Goal: Task Accomplishment & Management: Complete application form

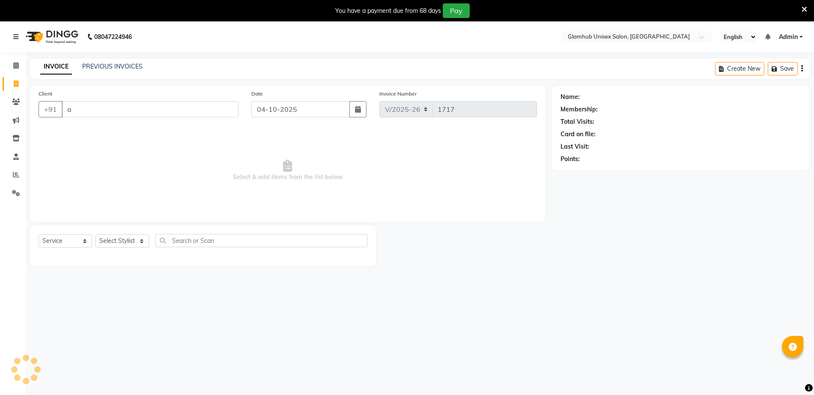
select select "7771"
select select "service"
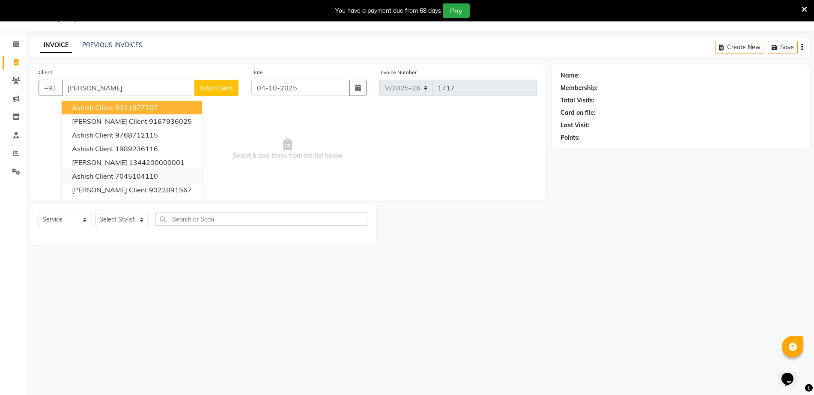
click at [152, 173] on ngb-highlight "7045104110" at bounding box center [136, 176] width 43 height 9
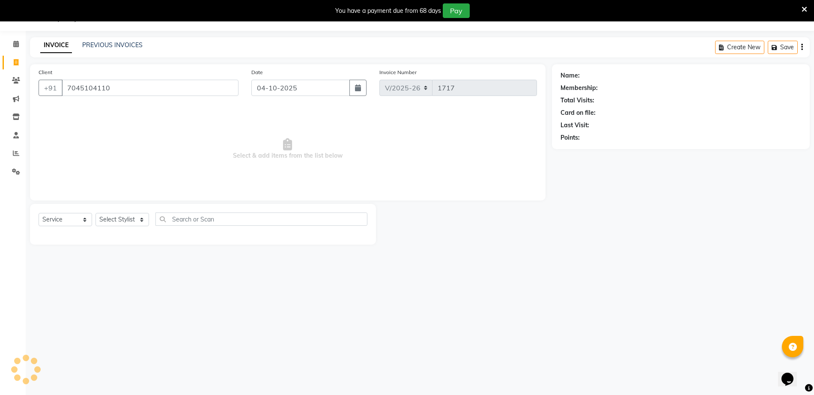
type input "7045104110"
click at [794, 77] on icon at bounding box center [795, 75] width 6 height 6
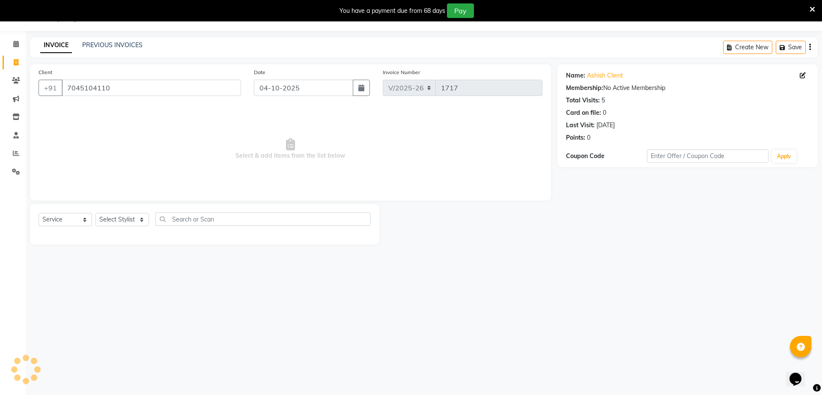
select select "[DEMOGRAPHIC_DATA]"
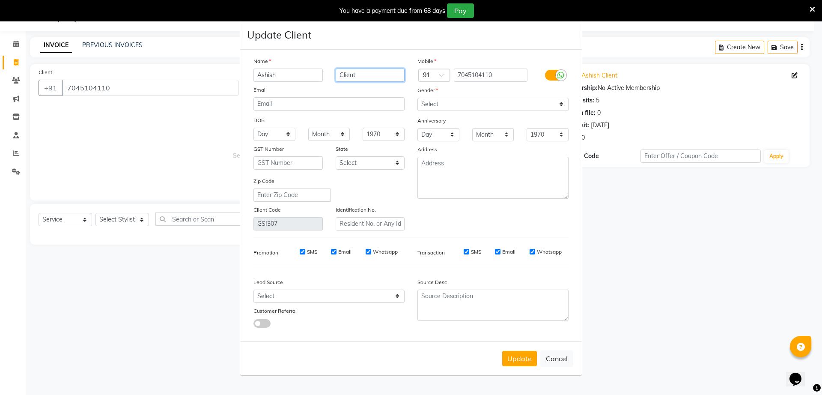
click at [382, 73] on input "Client" at bounding box center [370, 75] width 69 height 13
type input "k"
type input "bokati"
click at [520, 358] on button "Update" at bounding box center [519, 358] width 35 height 15
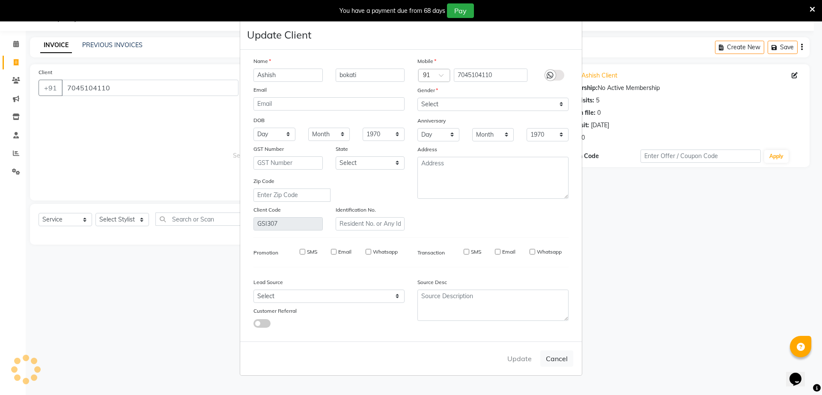
select select
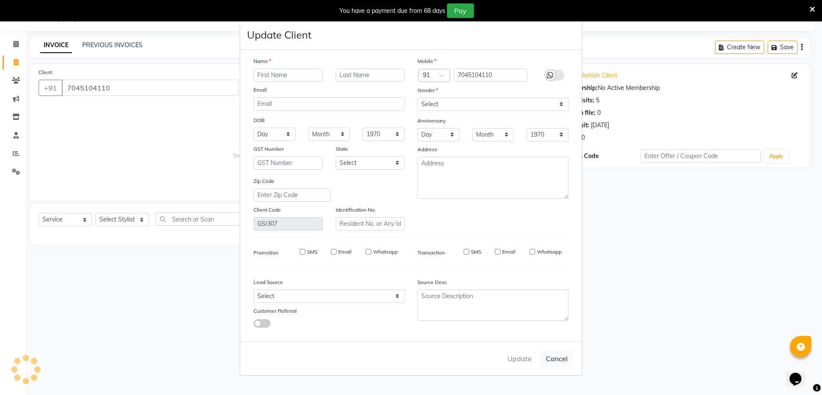
select select
checkbox input "false"
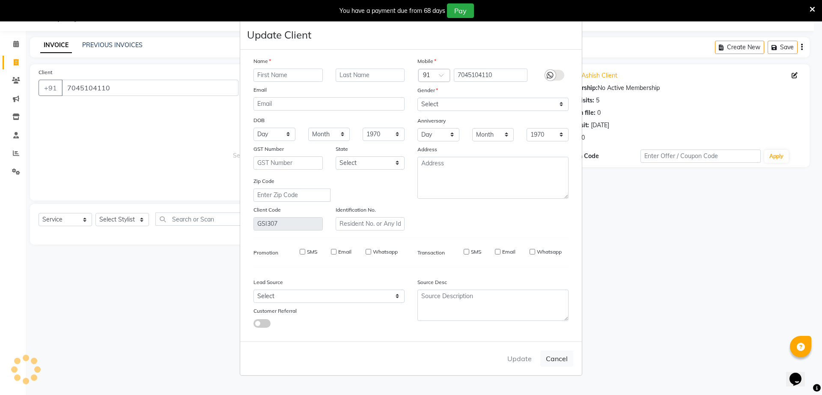
checkbox input "false"
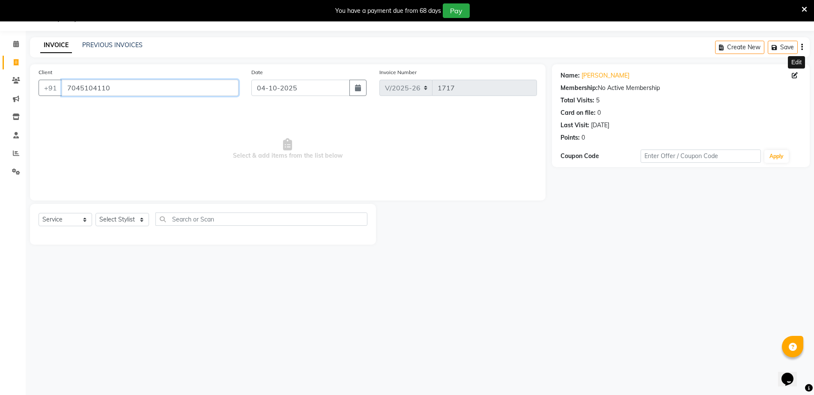
click at [168, 87] on input "7045104110" at bounding box center [150, 88] width 177 height 16
click at [115, 226] on select "Select Stylist [PERSON_NAME] [PERSON_NAME] [PERSON_NAME] [PERSON_NAME]" at bounding box center [122, 219] width 54 height 13
select select "69353"
click at [95, 213] on select "Select Stylist [PERSON_NAME] [PERSON_NAME] [PERSON_NAME] [PERSON_NAME]" at bounding box center [122, 219] width 54 height 13
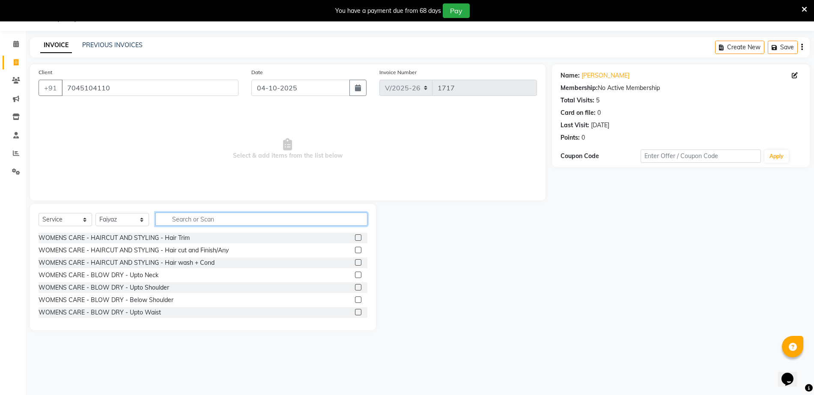
click at [297, 218] on input "text" at bounding box center [261, 218] width 212 height 13
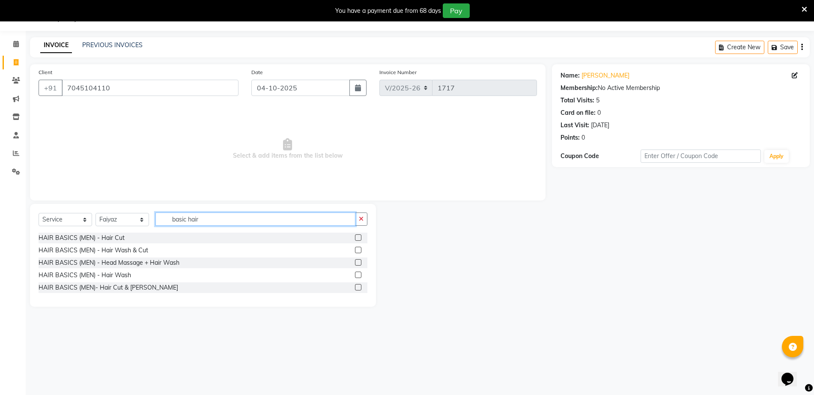
type input "basic hair"
click at [358, 250] on label at bounding box center [358, 250] width 6 height 6
click at [358, 250] on input "checkbox" at bounding box center [358, 251] width 6 height 6
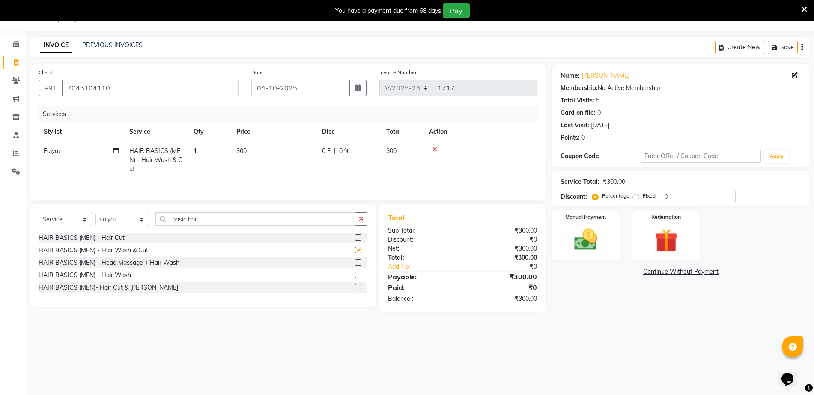
checkbox input "false"
click at [186, 290] on div "HAIR BASICS (MEN)- Hair Cut & [PERSON_NAME]" at bounding box center [203, 287] width 329 height 11
click at [358, 289] on label at bounding box center [358, 287] width 6 height 6
click at [358, 289] on input "checkbox" at bounding box center [358, 288] width 6 height 6
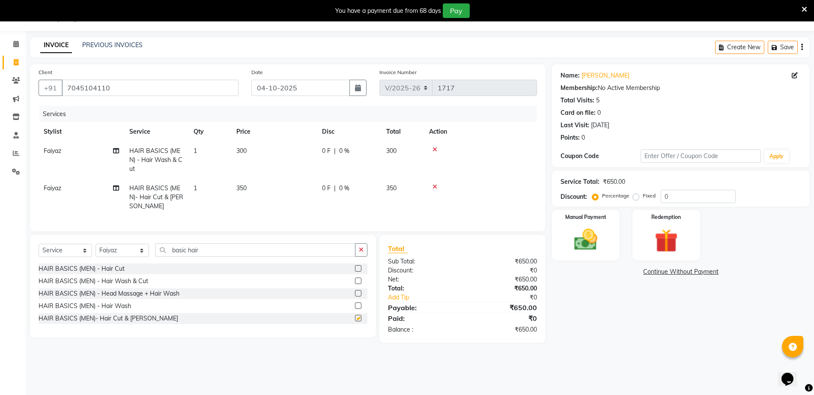
checkbox input "false"
click at [435, 149] on icon at bounding box center [435, 149] width 5 height 6
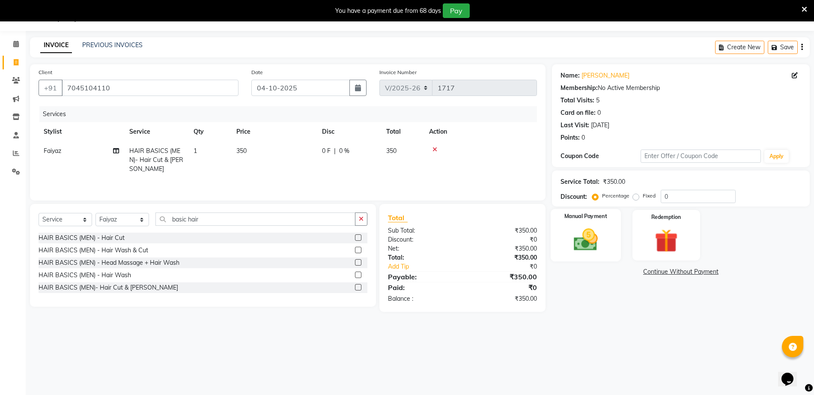
click at [600, 232] on img at bounding box center [585, 240] width 39 height 28
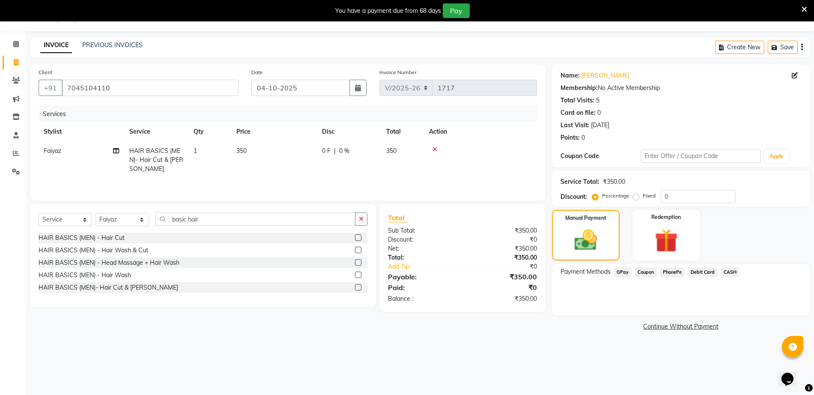
click at [678, 276] on span "PhonePe" at bounding box center [672, 272] width 24 height 10
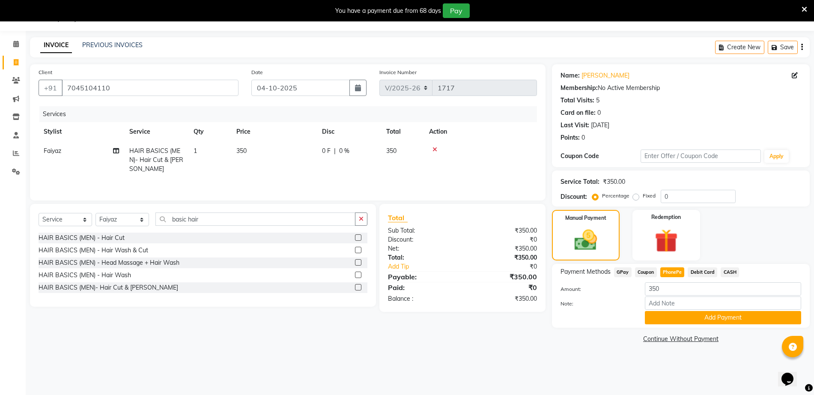
click at [624, 272] on span "GPay" at bounding box center [623, 272] width 18 height 10
click at [725, 320] on button "Add Payment" at bounding box center [723, 317] width 156 height 13
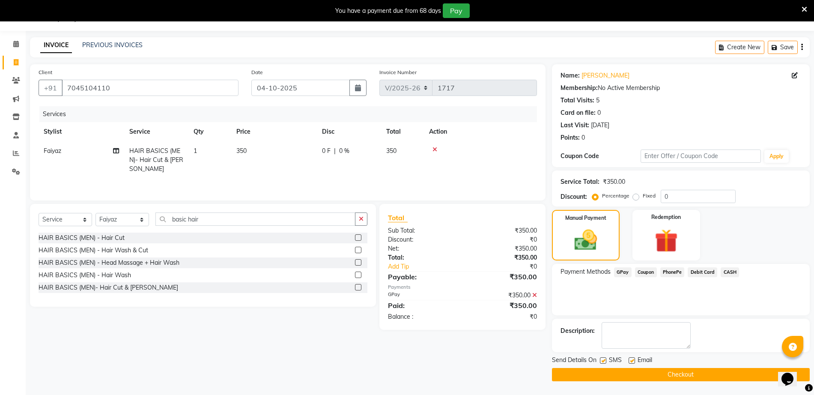
click at [673, 374] on button "Checkout" at bounding box center [681, 374] width 258 height 13
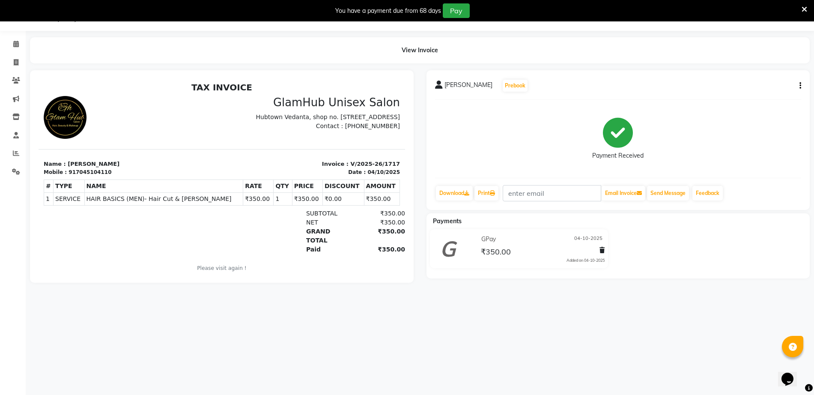
click at [171, 235] on div "GRAND TOTAL ₹350.00" at bounding box center [281, 236] width 248 height 18
click at [159, 227] on div "NET ₹350.00" at bounding box center [281, 222] width 248 height 9
click at [139, 226] on div at bounding box center [103, 231] width 119 height 45
click at [16, 61] on icon at bounding box center [16, 62] width 5 height 6
select select "service"
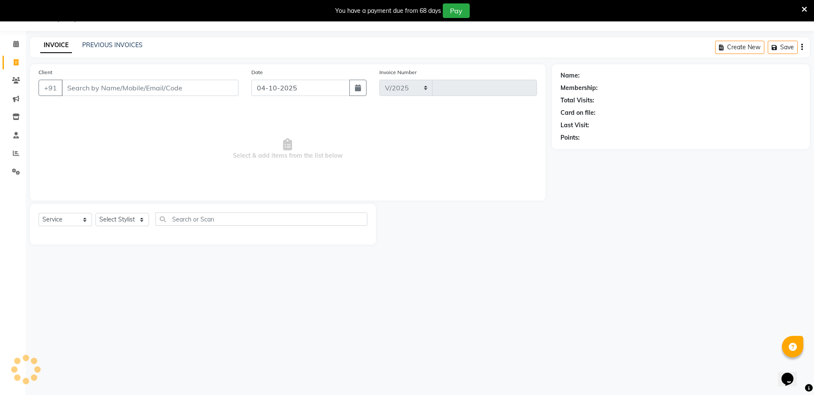
select select "7771"
type input "1718"
click at [118, 45] on link "PREVIOUS INVOICES" at bounding box center [112, 45] width 60 height 8
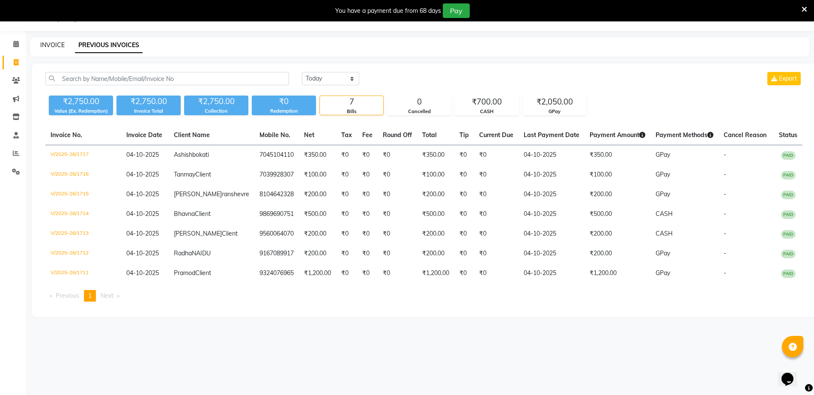
click at [46, 45] on link "INVOICE" at bounding box center [52, 45] width 24 height 8
select select "service"
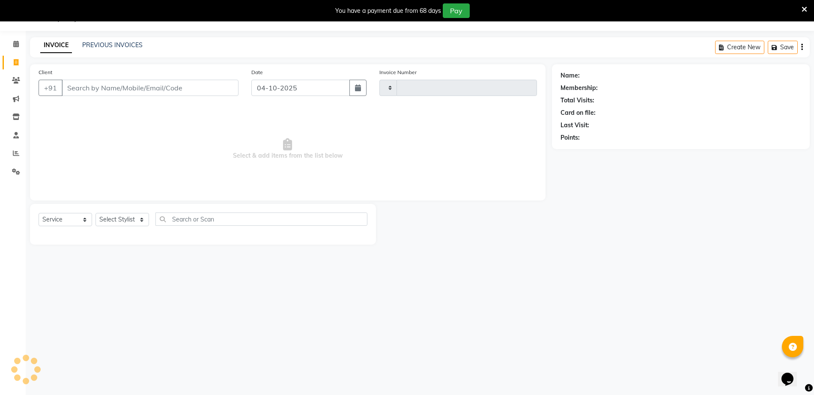
type input "1718"
select select "7771"
click at [16, 39] on span at bounding box center [16, 44] width 15 height 10
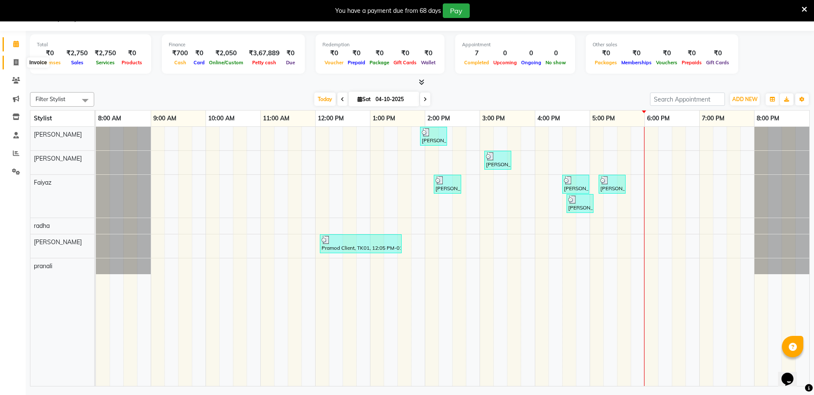
click at [17, 60] on icon at bounding box center [16, 62] width 5 height 6
select select "service"
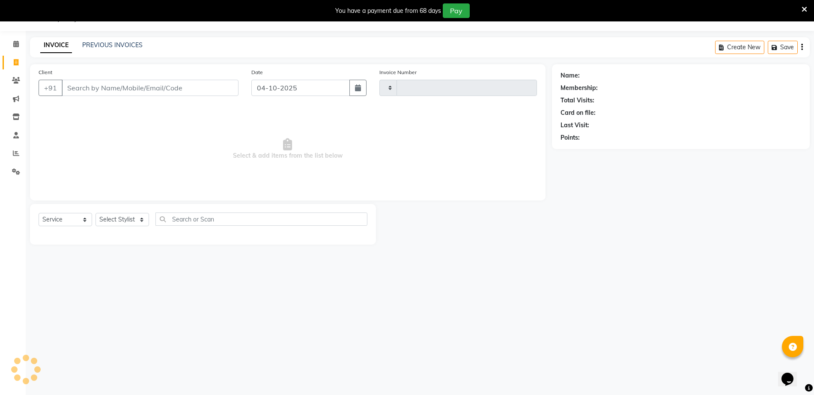
type input "1718"
select select "7771"
click at [112, 45] on link "PREVIOUS INVOICES" at bounding box center [112, 45] width 60 height 8
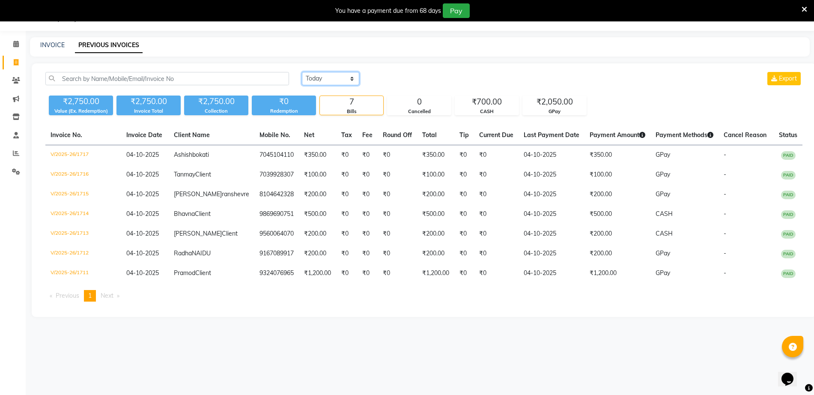
click at [324, 78] on select "[DATE] [DATE] Custom Range" at bounding box center [330, 78] width 57 height 13
click at [302, 72] on select "[DATE] [DATE] Custom Range" at bounding box center [330, 78] width 57 height 13
click at [337, 77] on select "[DATE] [DATE] Custom Range" at bounding box center [334, 78] width 64 height 13
select select "yesterday"
click at [302, 72] on select "[DATE] [DATE] Custom Range" at bounding box center [334, 78] width 64 height 13
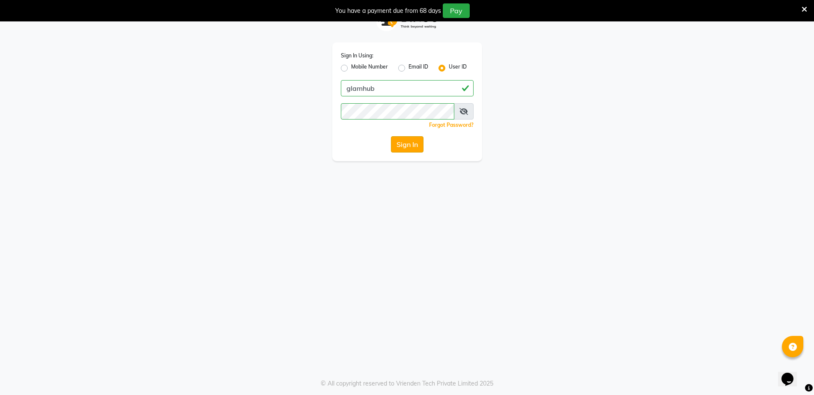
click at [399, 147] on button "Sign In" at bounding box center [407, 144] width 33 height 16
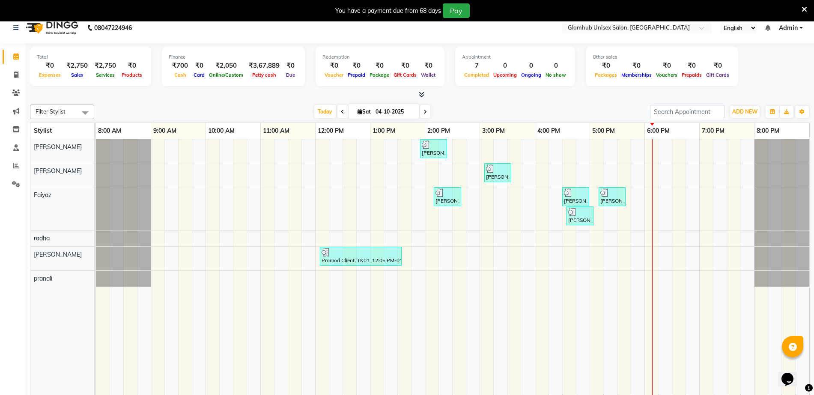
scroll to position [7, 0]
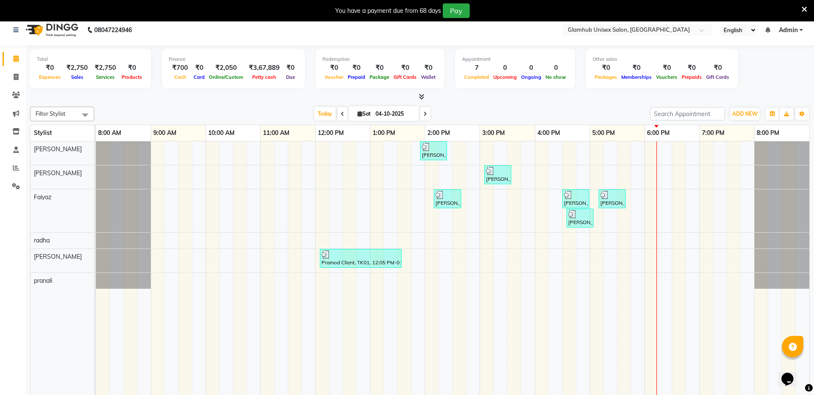
click at [210, 252] on td at bounding box center [213, 270] width 14 height 259
